Goal: Task Accomplishment & Management: Manage account settings

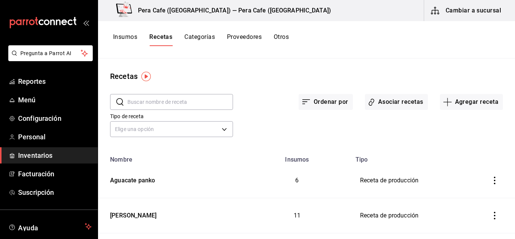
click at [196, 72] on div "Recetas" at bounding box center [306, 76] width 417 height 11
click at [482, 9] on button "Cambiar a sucursal" at bounding box center [466, 10] width 85 height 21
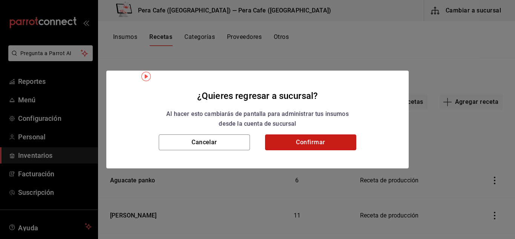
click at [279, 144] on button "Confirmar" at bounding box center [310, 142] width 91 height 16
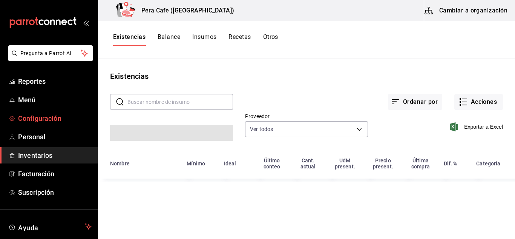
click at [49, 118] on span "Configuración" at bounding box center [55, 118] width 74 height 10
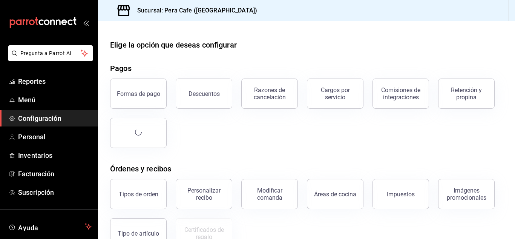
scroll to position [12, 0]
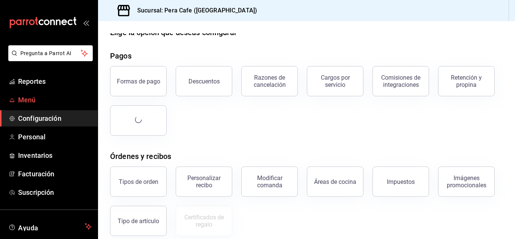
click at [31, 99] on span "Menú" at bounding box center [55, 100] width 74 height 10
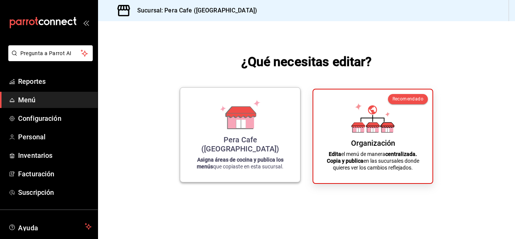
click at [236, 143] on div "Pera Cafe ([GEOGRAPHIC_DATA]) Asigna áreas de cocina y publica los menús que co…" at bounding box center [240, 135] width 102 height 82
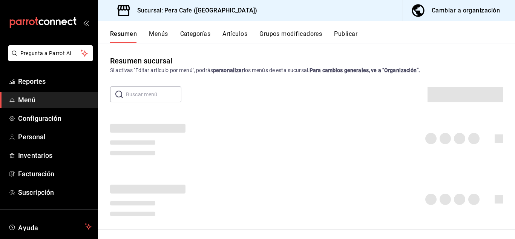
click at [241, 40] on button "Artículos" at bounding box center [234, 36] width 25 height 13
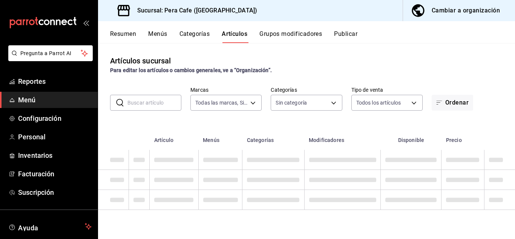
type input "e3303b71-a0bd-4880-a6b0-7e4c58ae3425"
type input "53c38b83-5b00-4016-8277-0447cd4486aa,09905541-7edf-4a15-aa54-e88cd14ebf4f,a7153…"
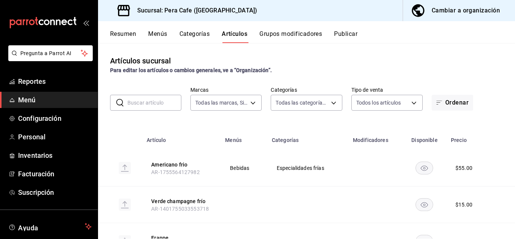
click at [151, 105] on input "text" at bounding box center [154, 102] width 54 height 15
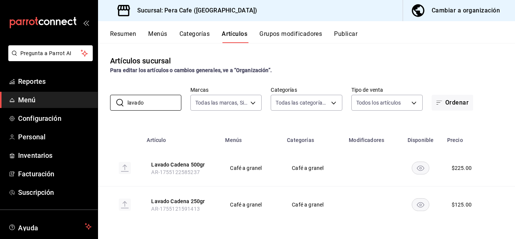
type input "lavado"
click at [456, 13] on div "Cambiar a organización" at bounding box center [466, 10] width 68 height 11
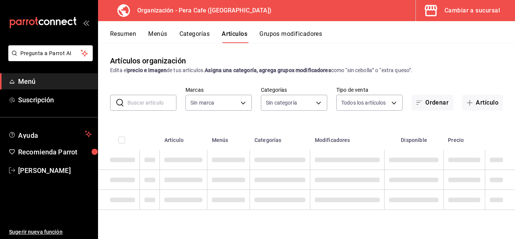
click at [154, 103] on input "text" at bounding box center [151, 102] width 49 height 15
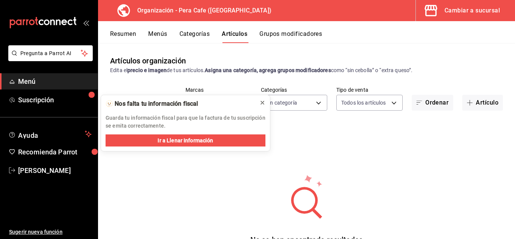
type input "lavado"
click at [263, 102] on icon at bounding box center [262, 102] width 3 height 3
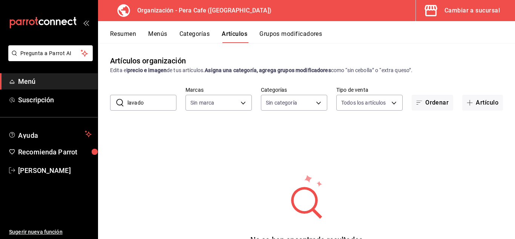
click at [151, 100] on input "lavado" at bounding box center [151, 102] width 49 height 15
click at [161, 31] on button "Menús" at bounding box center [157, 36] width 19 height 13
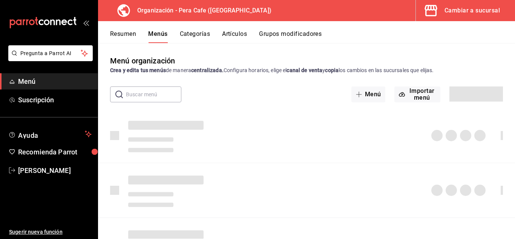
click at [244, 34] on button "Artículos" at bounding box center [234, 36] width 25 height 13
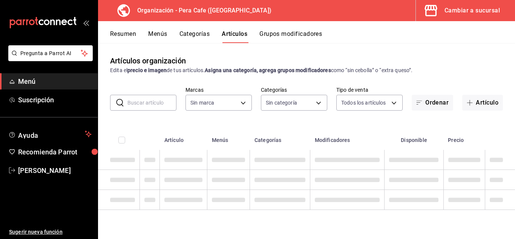
type input "19916d35-f607-40f7-96f1-5032549ed3f5,6cc4be6b-cb37-478d-be98-5d5842066b0c,64d02…"
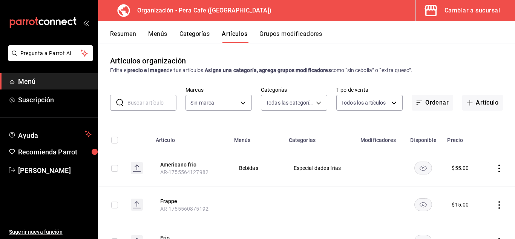
click at [147, 104] on input "text" at bounding box center [151, 102] width 49 height 15
type input "lavado"
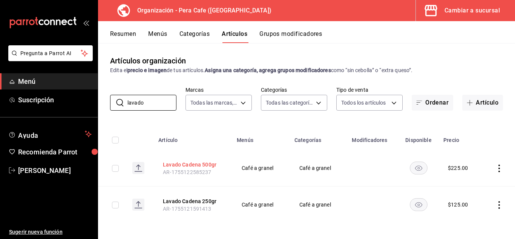
type input "ada2079d-fc08-43d5-b941-5b394cdf255a"
type input "lavado"
click at [183, 162] on button "Lavado Cadena 500gr" at bounding box center [193, 165] width 60 height 8
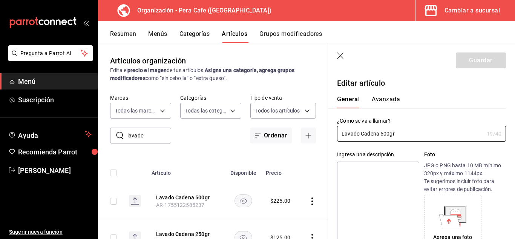
click at [395, 100] on button "Avanzada" at bounding box center [386, 101] width 28 height 13
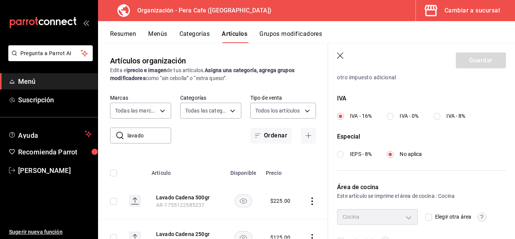
scroll to position [294, 0]
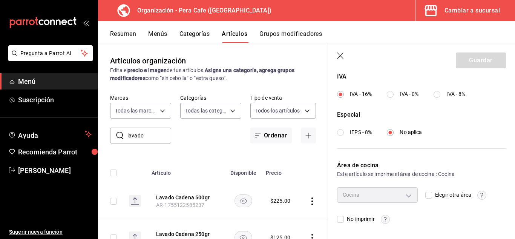
click at [405, 190] on div "Cocina" at bounding box center [377, 194] width 81 height 15
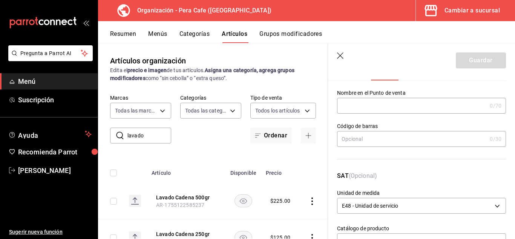
scroll to position [0, 0]
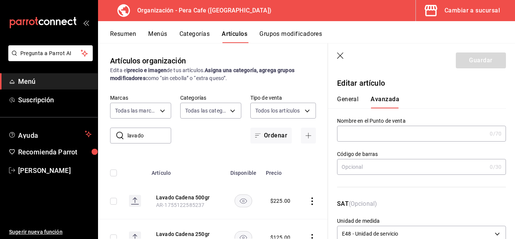
click at [354, 102] on button "General" at bounding box center [347, 101] width 21 height 13
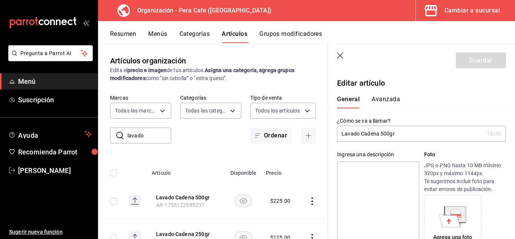
click at [386, 103] on button "Avanzada" at bounding box center [386, 101] width 28 height 13
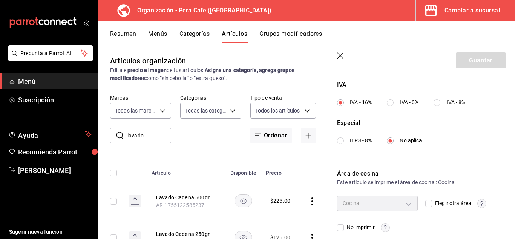
scroll to position [294, 0]
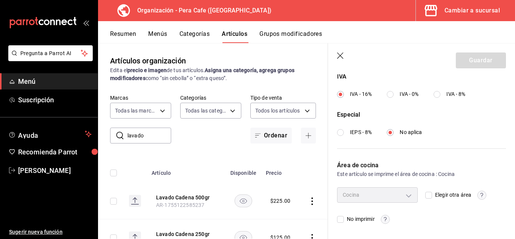
click at [425, 195] on input "Elegir otra área" at bounding box center [428, 195] width 7 height 7
checkbox input "true"
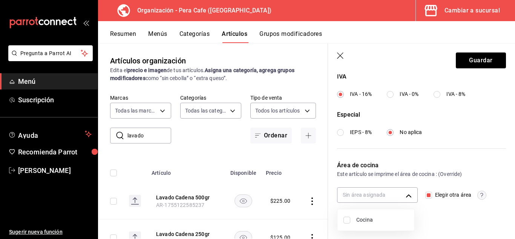
click at [405, 196] on body "Pregunta a Parrot AI Menú Suscripción Ayuda Recomienda Parrot [PERSON_NAME] Sug…" at bounding box center [257, 119] width 515 height 239
click at [347, 222] on input "checkbox" at bounding box center [346, 219] width 7 height 7
checkbox input "true"
type input "35d3b6a5-da2a-49a4-86fd-4660a87a538e"
click at [443, 211] on div at bounding box center [257, 119] width 515 height 239
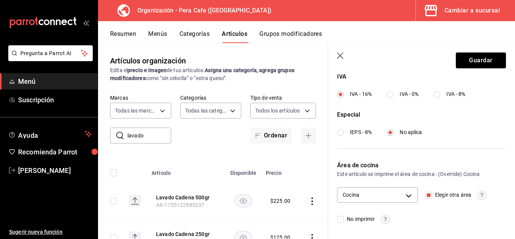
click at [480, 196] on circle "button" at bounding box center [482, 194] width 9 height 9
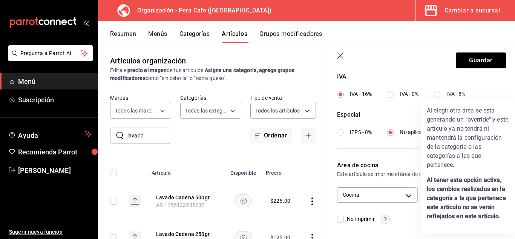
click at [415, 208] on div at bounding box center [257, 119] width 515 height 239
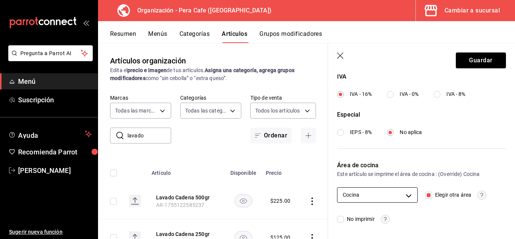
click at [405, 196] on body "Pregunta a Parrot AI Menú Suscripción Ayuda Recomienda Parrot [PERSON_NAME] Sug…" at bounding box center [257, 119] width 515 height 239
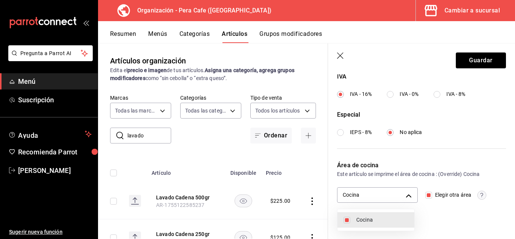
click at [343, 219] on li "Cocina" at bounding box center [375, 219] width 77 height 15
checkbox input "false"
click at [451, 214] on div at bounding box center [257, 119] width 515 height 239
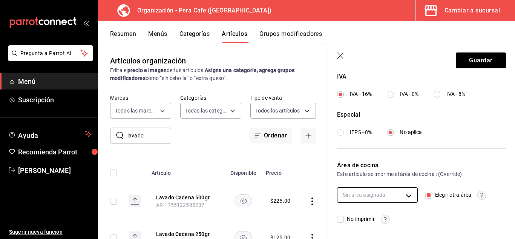
click at [377, 197] on body "Pregunta a Parrot AI Menú Suscripción Ayuda Recomienda Parrot [PERSON_NAME] Sug…" at bounding box center [257, 119] width 515 height 239
click at [376, 194] on div at bounding box center [257, 119] width 515 height 239
click at [376, 195] on body "Pregunta a Parrot AI Menú Suscripción Ayuda Recomienda Parrot [PERSON_NAME] Sug…" at bounding box center [257, 119] width 515 height 239
click at [371, 194] on div at bounding box center [257, 119] width 515 height 239
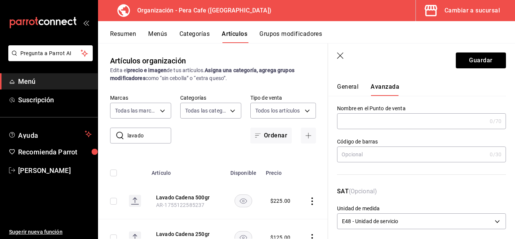
scroll to position [0, 0]
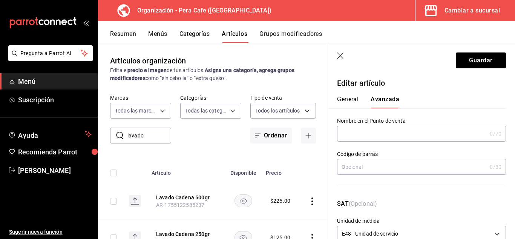
click at [342, 56] on icon "button" at bounding box center [341, 56] width 8 height 8
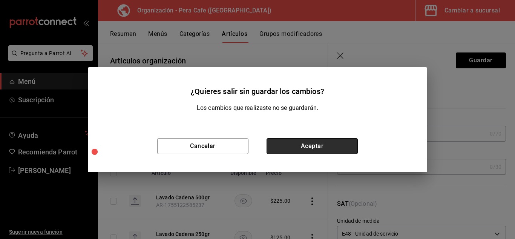
click at [311, 141] on button "Aceptar" at bounding box center [312, 146] width 91 height 16
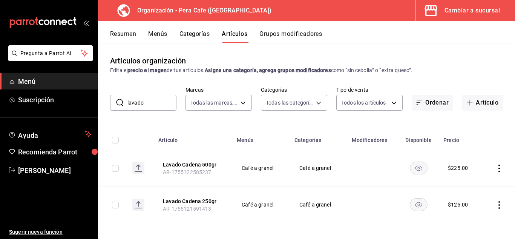
click at [204, 35] on button "Categorías" at bounding box center [194, 36] width 31 height 13
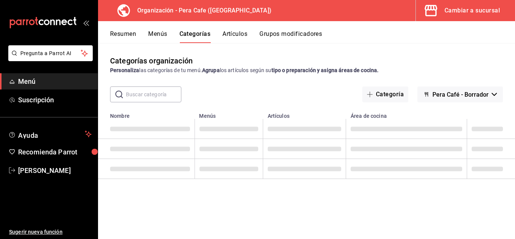
click at [149, 100] on input "text" at bounding box center [153, 94] width 55 height 15
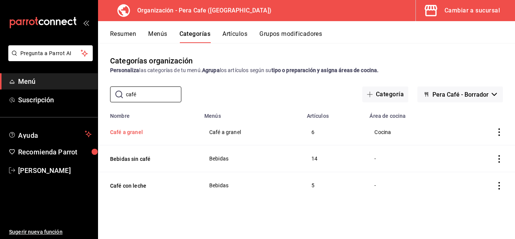
type input "café"
click at [125, 135] on button "Café a granel" at bounding box center [147, 132] width 75 height 8
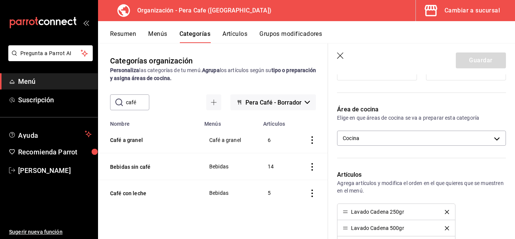
scroll to position [169, 0]
click at [494, 139] on body "Pregunta a Parrot AI Menú Suscripción Ayuda Recomienda Parrot [PERSON_NAME] Sug…" at bounding box center [257, 119] width 515 height 239
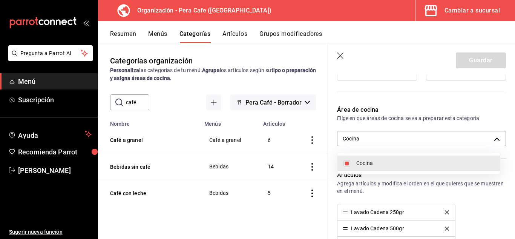
click at [506, 195] on div at bounding box center [257, 119] width 515 height 239
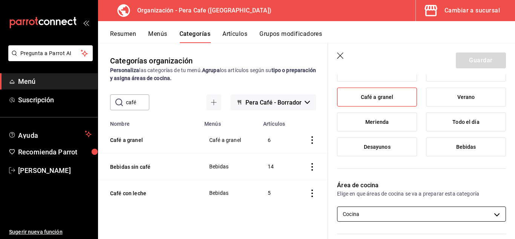
scroll to position [149, 0]
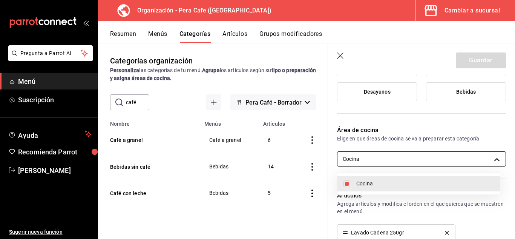
click at [493, 163] on body "Pregunta a Parrot AI Menú Suscripción Ayuda Recomienda Parrot [PERSON_NAME] Sug…" at bounding box center [257, 119] width 515 height 239
click at [492, 158] on div at bounding box center [257, 119] width 515 height 239
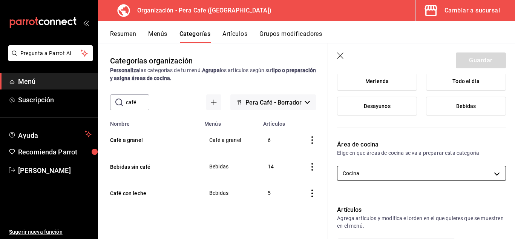
scroll to position [0, 0]
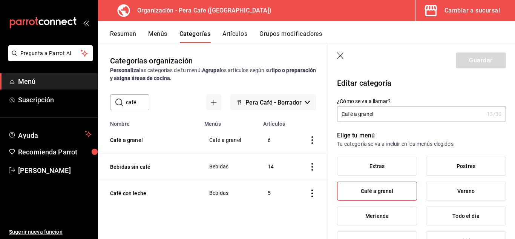
click at [342, 55] on icon "button" at bounding box center [341, 56] width 8 height 8
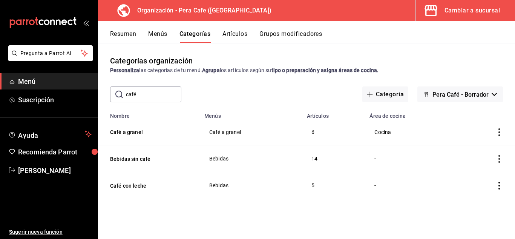
click at [497, 131] on icon "actions" at bounding box center [499, 132] width 8 height 8
click at [472, 153] on span "Editar" at bounding box center [477, 150] width 20 height 8
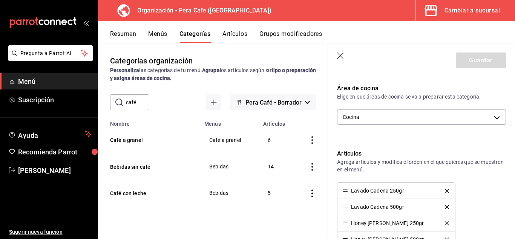
scroll to position [190, 0]
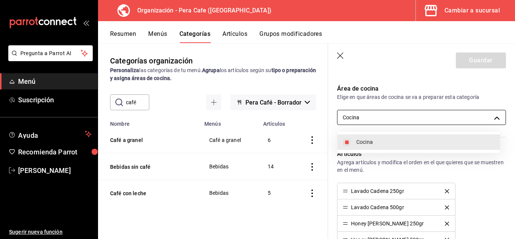
click at [434, 114] on body "Pregunta a Parrot AI Menú Suscripción Ayuda Recomienda Parrot [PERSON_NAME] Sug…" at bounding box center [257, 119] width 515 height 239
click at [493, 118] on div at bounding box center [257, 119] width 515 height 239
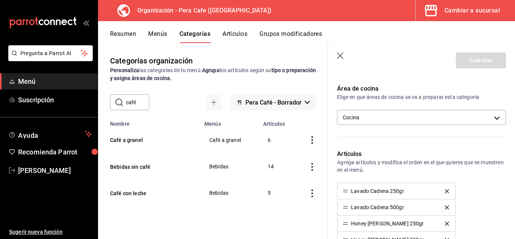
click at [341, 57] on icon "button" at bounding box center [341, 56] width 8 height 8
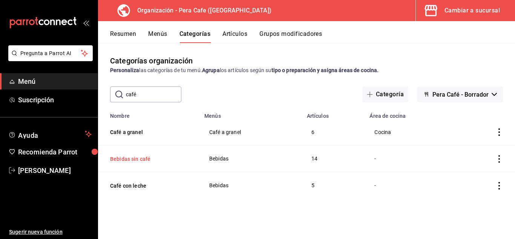
click at [145, 156] on button "Bebidas sin café" at bounding box center [147, 159] width 75 height 8
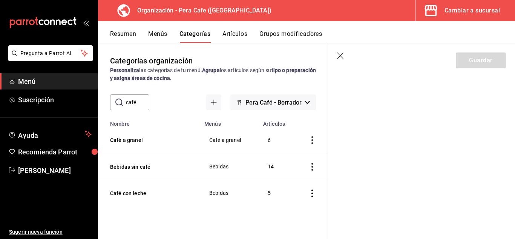
click at [342, 56] on icon "button" at bounding box center [341, 56] width 8 height 8
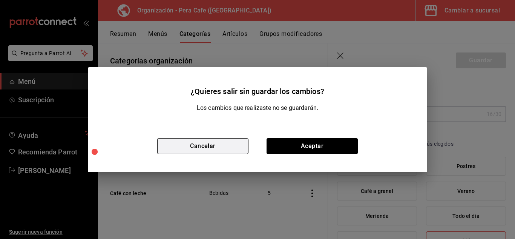
click at [230, 147] on button "Cancelar" at bounding box center [202, 146] width 91 height 16
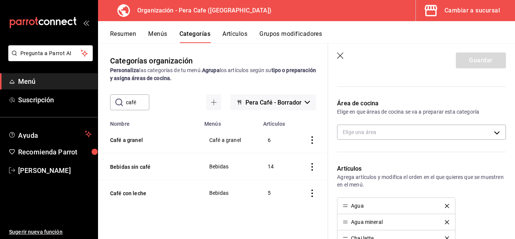
scroll to position [175, 0]
click at [493, 132] on body "Pregunta a Parrot AI Menú Suscripción Ayuda Recomienda Parrot [PERSON_NAME] Sug…" at bounding box center [257, 119] width 515 height 239
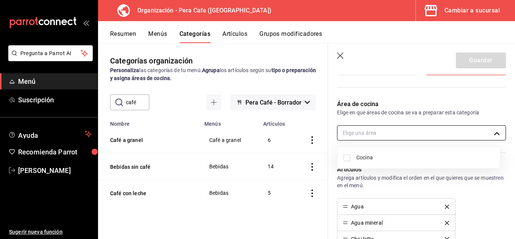
click at [493, 132] on div at bounding box center [257, 119] width 515 height 239
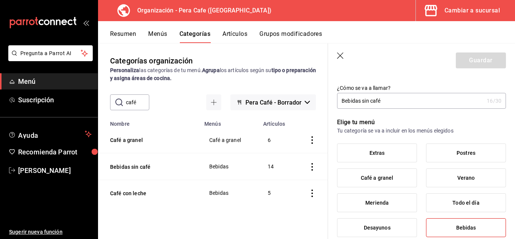
scroll to position [0, 0]
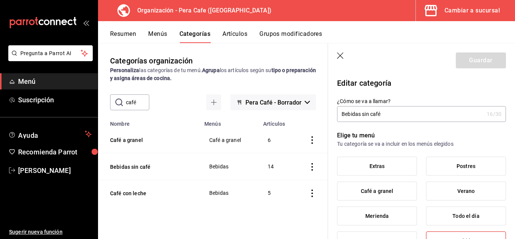
click at [340, 58] on icon "button" at bounding box center [341, 56] width 8 height 8
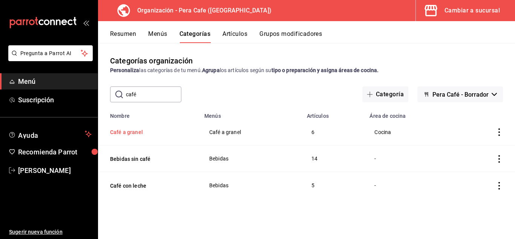
click at [138, 131] on button "Café a granel" at bounding box center [147, 132] width 75 height 8
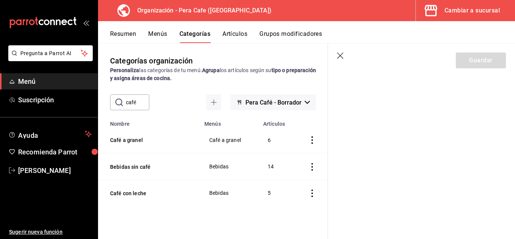
click at [342, 60] on icon "button" at bounding box center [341, 56] width 8 height 8
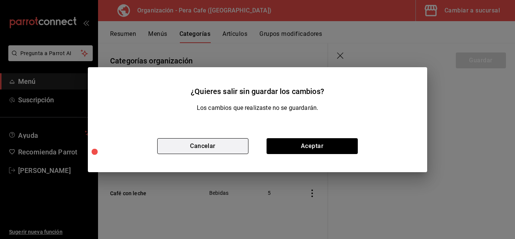
click at [209, 142] on button "Cancelar" at bounding box center [202, 146] width 91 height 16
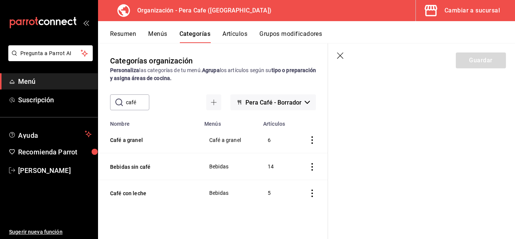
click at [342, 56] on icon "button" at bounding box center [341, 56] width 8 height 8
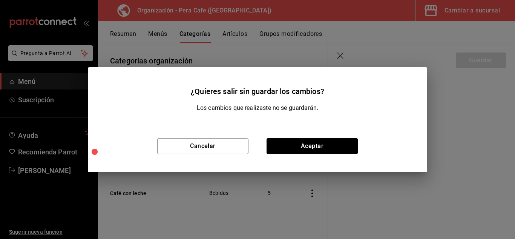
click at [327, 143] on button "Aceptar" at bounding box center [312, 146] width 91 height 16
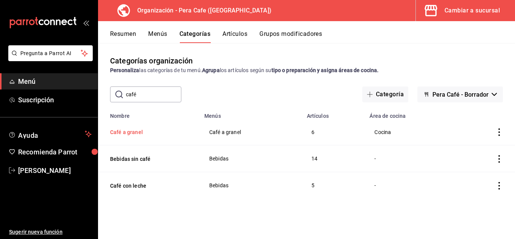
click at [133, 136] on th "Café a granel" at bounding box center [149, 132] width 102 height 26
click at [133, 133] on button "Café a granel" at bounding box center [147, 132] width 75 height 8
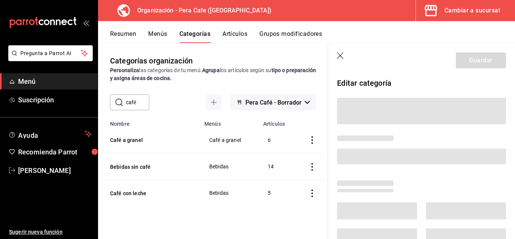
click at [342, 57] on icon "button" at bounding box center [341, 56] width 8 height 8
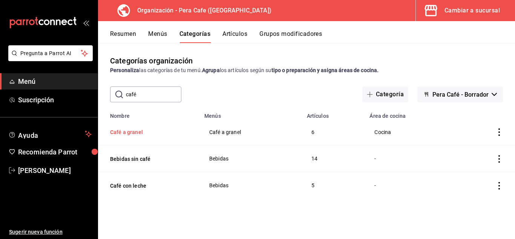
click at [128, 132] on button "Café a granel" at bounding box center [147, 132] width 75 height 8
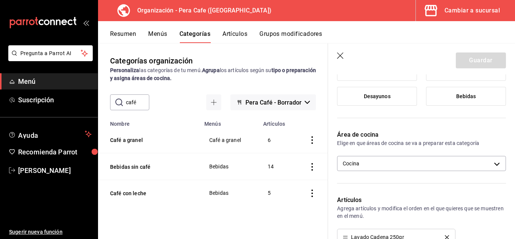
scroll to position [144, 0]
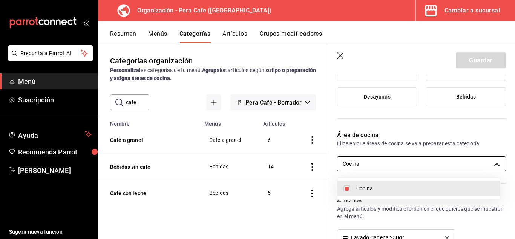
click at [490, 162] on body "Pregunta a Parrot AI Menú Suscripción Ayuda Recomienda Parrot [PERSON_NAME] Sug…" at bounding box center [257, 119] width 515 height 239
click at [346, 190] on input "checkbox" at bounding box center [346, 188] width 7 height 7
checkbox input "false"
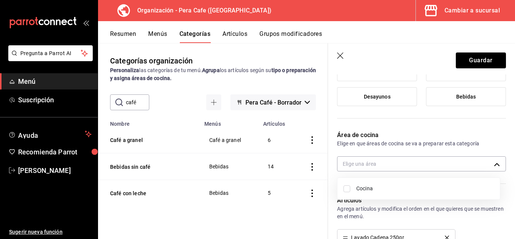
click at [471, 54] on div at bounding box center [257, 119] width 515 height 239
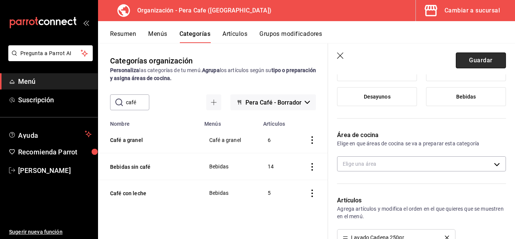
click at [471, 58] on button "Guardar" at bounding box center [481, 60] width 50 height 16
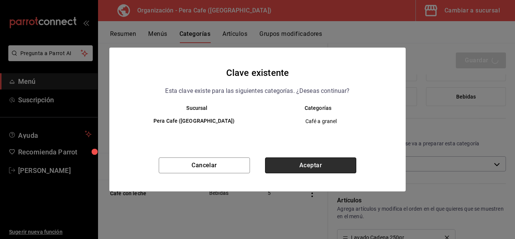
click at [297, 165] on button "Aceptar" at bounding box center [310, 165] width 91 height 16
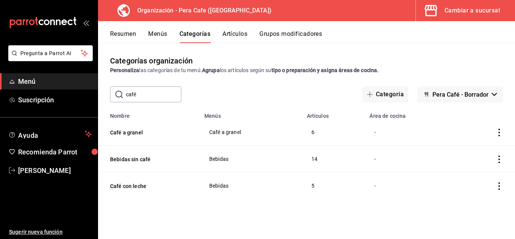
drag, startPoint x: 238, startPoint y: 33, endPoint x: 241, endPoint y: 34, distance: 4.1
click at [241, 34] on button "Artículos" at bounding box center [234, 36] width 25 height 13
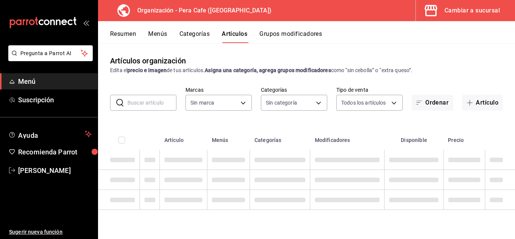
type input "ada2079d-fc08-43d5-b941-5b394cdf255a"
click at [156, 103] on input "text" at bounding box center [151, 102] width 49 height 15
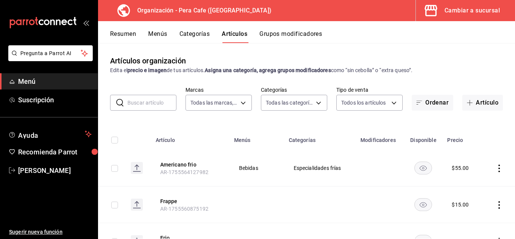
type input "19916d35-f607-40f7-96f1-5032549ed3f5,6cc4be6b-cb37-478d-be98-5d5842066b0c,64d02…"
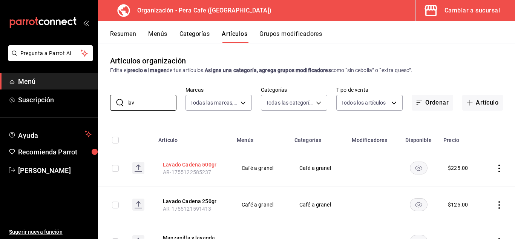
type input "lav"
click at [192, 165] on button "Lavado Cadena 500gr" at bounding box center [193, 165] width 60 height 8
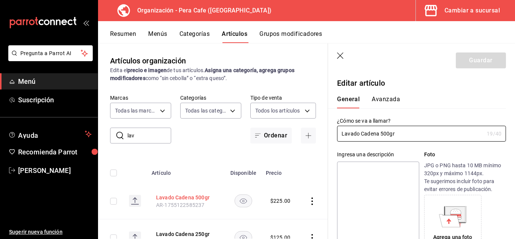
type input "$225.00"
click at [384, 99] on button "Avanzada" at bounding box center [386, 101] width 28 height 13
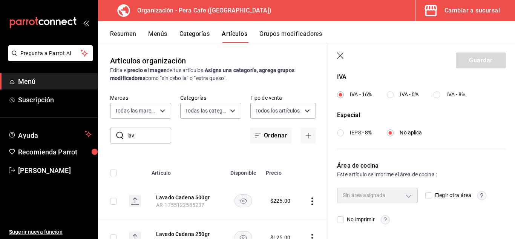
scroll to position [294, 0]
click at [428, 195] on input "Elegir otra área" at bounding box center [428, 195] width 7 height 7
checkbox input "true"
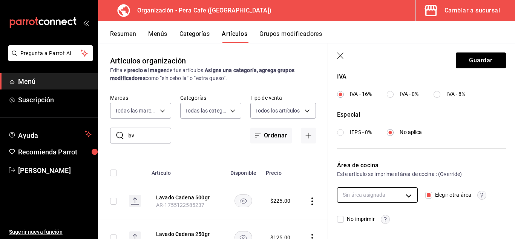
click at [403, 196] on body "Pregunta a Parrot AI Menú Suscripción Ayuda Recomienda Parrot [PERSON_NAME] Sug…" at bounding box center [257, 119] width 515 height 239
click at [452, 215] on div at bounding box center [257, 119] width 515 height 239
